Goal: Transaction & Acquisition: Download file/media

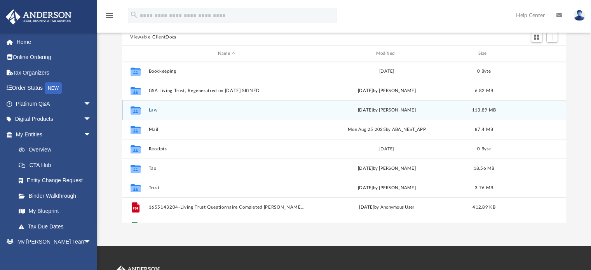
click at [152, 108] on button "Law" at bounding box center [226, 110] width 157 height 5
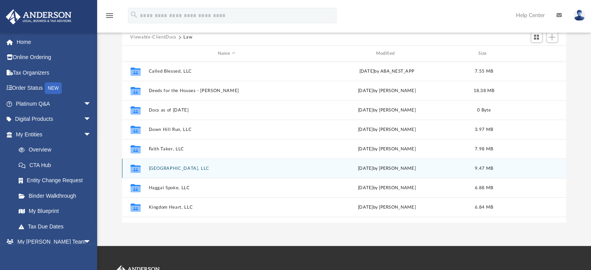
click at [170, 168] on button "Grand Plaza Hesperia, LLC" at bounding box center [226, 168] width 157 height 5
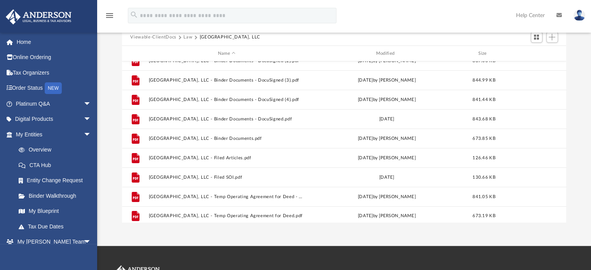
scroll to position [131, 0]
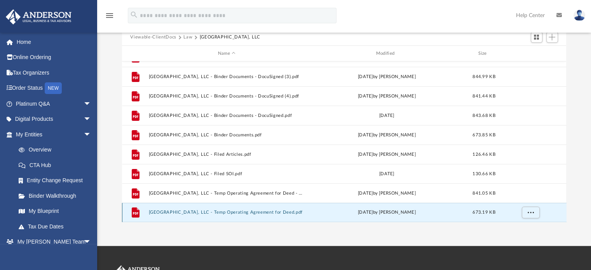
click at [257, 211] on button "Grand Plaza Hesperia, LLC - Temp Operating Agreement for Deed.pdf" at bounding box center [226, 212] width 157 height 5
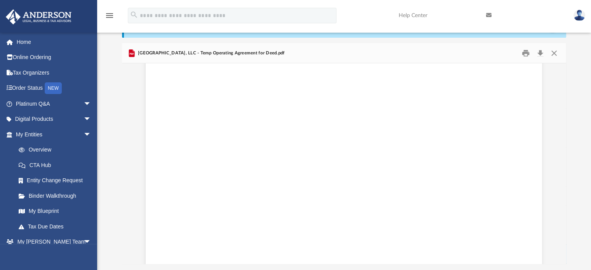
scroll to position [0, 0]
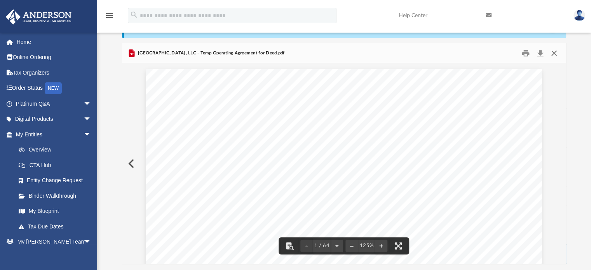
click at [550, 47] on button "Close" at bounding box center [554, 53] width 14 height 12
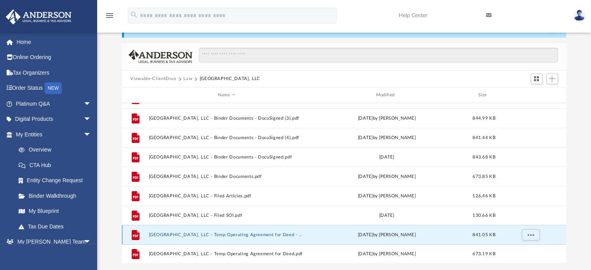
click at [257, 235] on button "Grand Plaza Hesperia, LLC - Temp Operating Agreement for Deed - DocuSigned.pdf" at bounding box center [226, 234] width 157 height 5
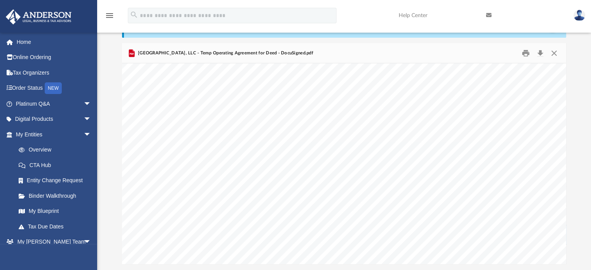
scroll to position [30538, 0]
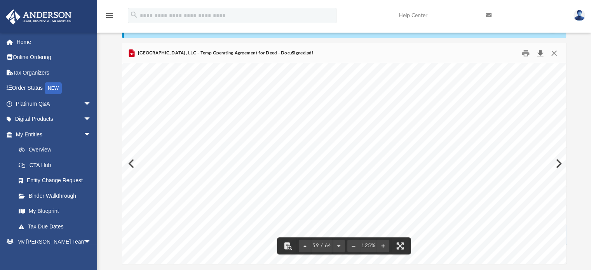
click at [541, 52] on button "Download" at bounding box center [541, 53] width 14 height 12
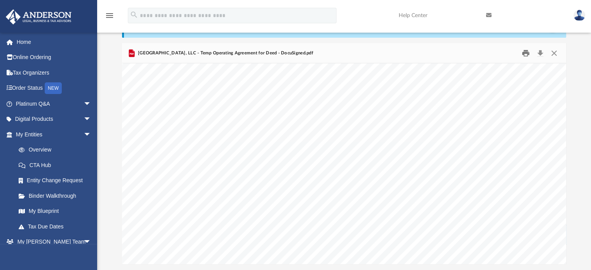
click at [526, 52] on button "Print" at bounding box center [526, 53] width 16 height 12
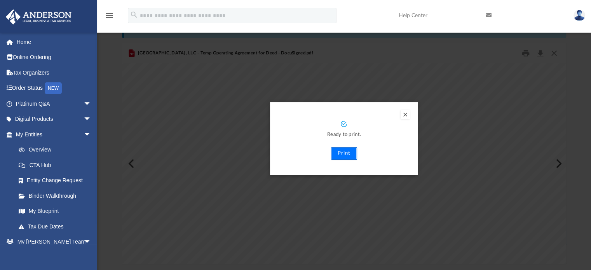
click at [342, 151] on button "Print" at bounding box center [344, 153] width 26 height 12
